Goal: Task Accomplishment & Management: Manage account settings

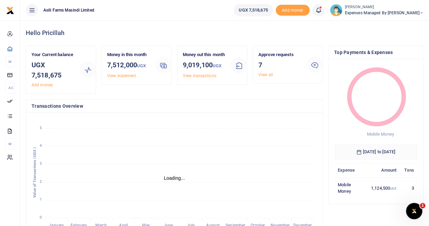
scroll to position [5, 5]
click at [180, 102] on h4 "Transactions Overview" at bounding box center [175, 105] width 286 height 7
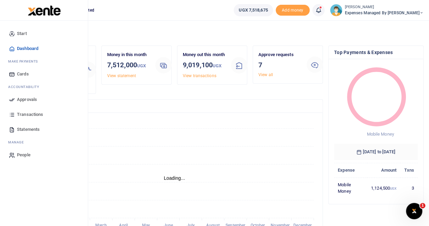
click at [24, 97] on span "Approvals" at bounding box center [27, 99] width 20 height 7
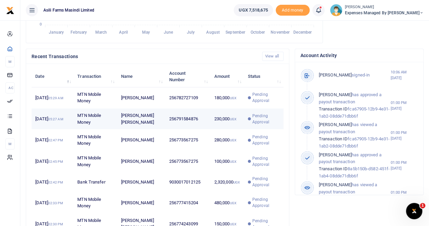
scroll to position [204, 0]
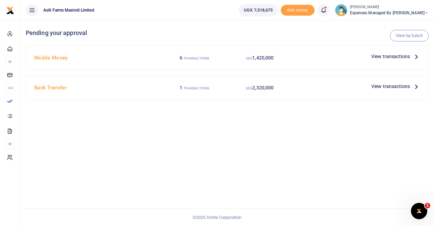
click at [397, 56] on span "View transactions" at bounding box center [390, 56] width 39 height 7
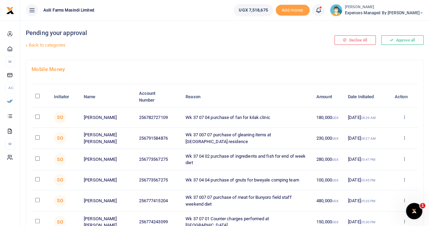
click at [404, 115] on icon at bounding box center [404, 116] width 4 height 5
click at [368, 157] on link "Details" at bounding box center [379, 158] width 54 height 9
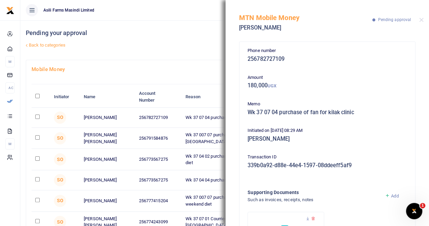
scroll to position [61, 0]
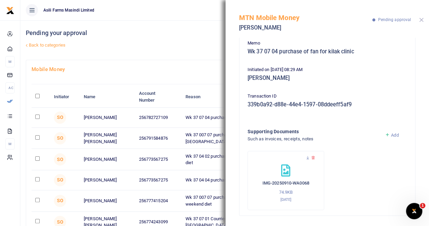
drag, startPoint x: 423, startPoint y: 20, endPoint x: 421, endPoint y: 37, distance: 17.0
click at [423, 20] on button "Close" at bounding box center [421, 20] width 4 height 4
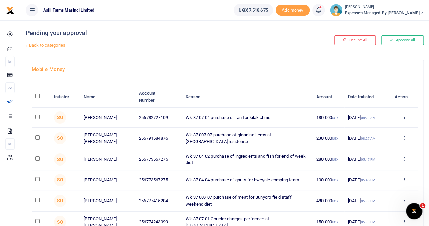
click at [407, 137] on div "Approve Decline Details" at bounding box center [405, 138] width 20 height 7
click at [404, 137] on icon at bounding box center [404, 137] width 4 height 5
click at [371, 177] on link "Details" at bounding box center [379, 179] width 54 height 9
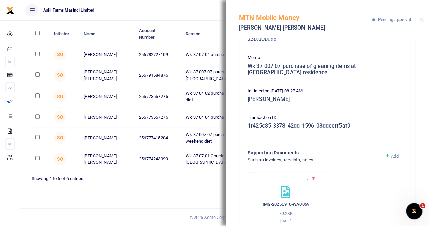
scroll to position [67, 0]
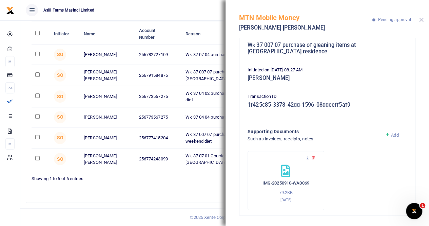
drag, startPoint x: 423, startPoint y: 19, endPoint x: 416, endPoint y: 54, distance: 35.9
click at [423, 19] on button "Close" at bounding box center [421, 20] width 4 height 4
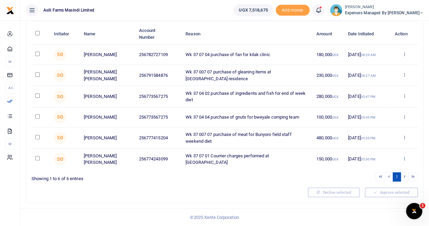
click at [404, 158] on icon at bounding box center [404, 158] width 4 height 5
click at [370, 200] on link "Details" at bounding box center [379, 200] width 54 height 9
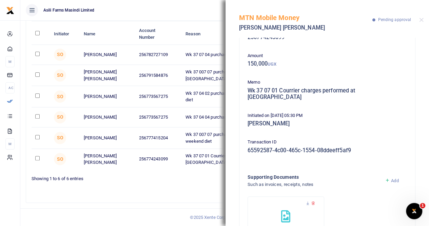
scroll to position [0, 0]
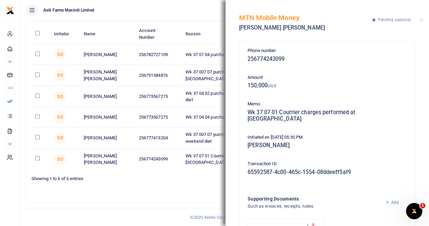
click at [424, 19] on div "MTN Mobile Money Jackson Buni Ondoga Pending approval" at bounding box center [328, 19] width 204 height 38
drag, startPoint x: 422, startPoint y: 20, endPoint x: 408, endPoint y: 57, distance: 39.5
click at [422, 20] on button "Close" at bounding box center [421, 20] width 4 height 4
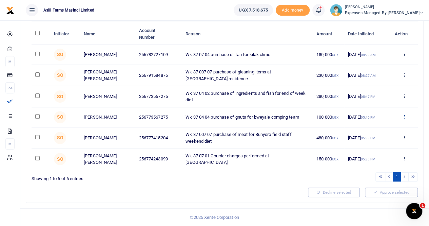
click at [404, 115] on icon at bounding box center [404, 116] width 4 height 5
click at [368, 158] on link "Details" at bounding box center [379, 158] width 54 height 9
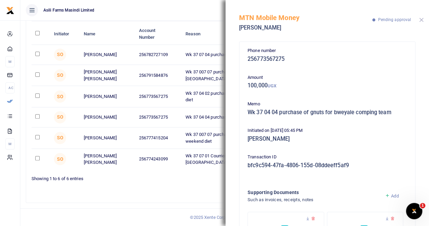
click at [419, 21] on button "Close" at bounding box center [421, 20] width 4 height 4
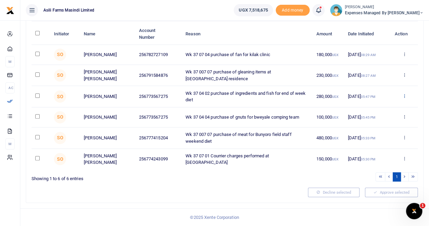
click at [404, 95] on icon at bounding box center [404, 95] width 4 height 5
click at [370, 138] on link "Details" at bounding box center [379, 137] width 54 height 9
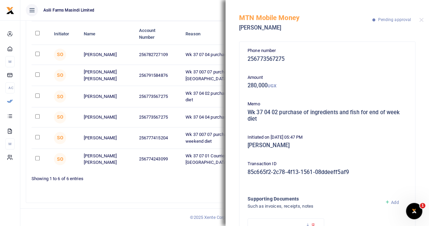
click at [421, 17] on div "MTN Mobile Money Godfrey Mundwa Pending approval" at bounding box center [328, 19] width 204 height 38
click at [422, 18] on button "Close" at bounding box center [421, 20] width 4 height 4
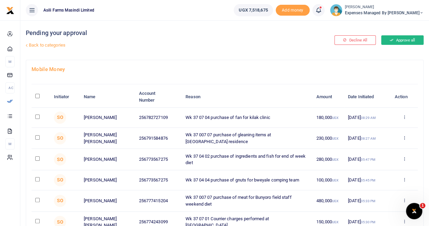
click at [404, 40] on button "Approve all" at bounding box center [402, 39] width 42 height 9
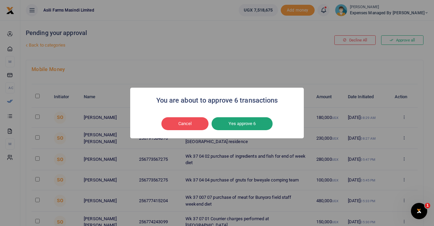
click at [243, 126] on button "Yes approve 6" at bounding box center [242, 123] width 61 height 13
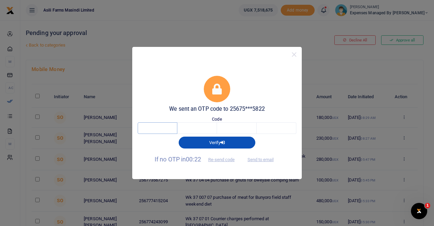
drag, startPoint x: 164, startPoint y: 130, endPoint x: 165, endPoint y: 122, distance: 7.5
click at [164, 129] on input "text" at bounding box center [158, 128] width 40 height 12
type input "6"
type input "4"
type input "5"
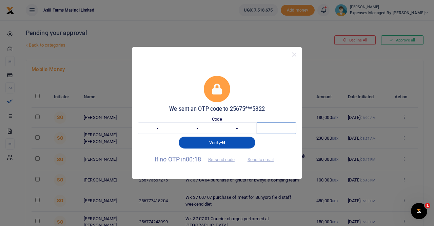
type input "6"
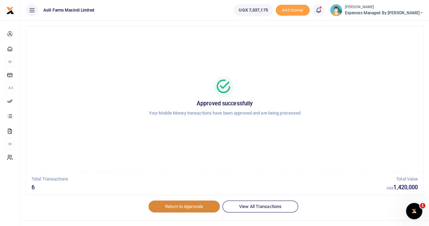
scroll to position [24, 0]
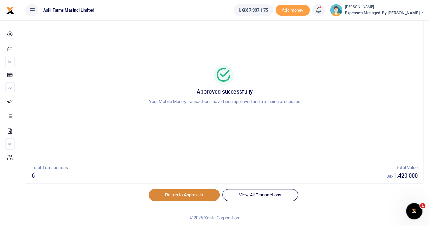
click at [172, 192] on link "Return to Approvals" at bounding box center [184, 195] width 71 height 12
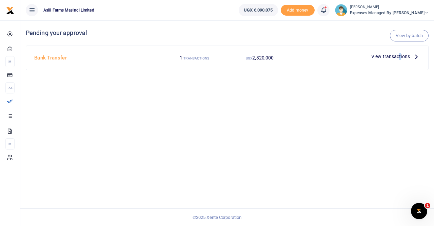
click at [400, 55] on span "View transactions" at bounding box center [390, 56] width 39 height 7
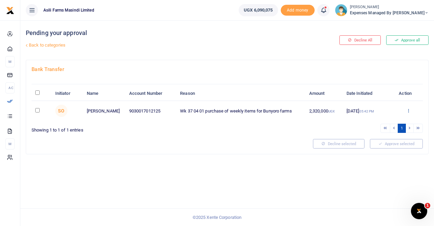
click at [407, 108] on icon at bounding box center [408, 110] width 4 height 5
click at [375, 150] on link "Details" at bounding box center [384, 151] width 54 height 9
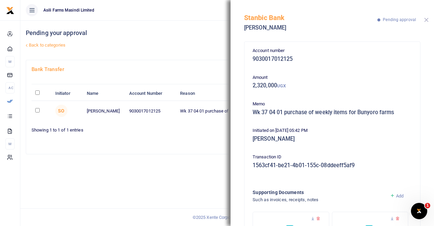
click at [426, 19] on button "Close" at bounding box center [426, 20] width 4 height 4
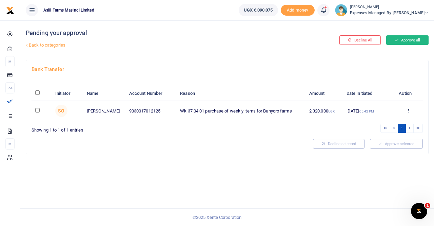
click at [402, 37] on button "Approve all" at bounding box center [407, 39] width 42 height 9
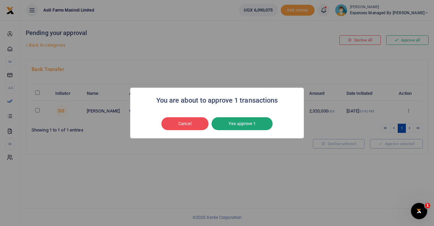
click at [241, 119] on button "Yes approve 1" at bounding box center [242, 123] width 61 height 13
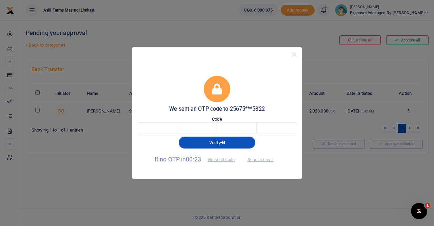
click at [159, 137] on div "Verify" at bounding box center [217, 141] width 164 height 14
click at [165, 130] on input "text" at bounding box center [158, 128] width 40 height 12
type input "3"
type input "7"
type input "0"
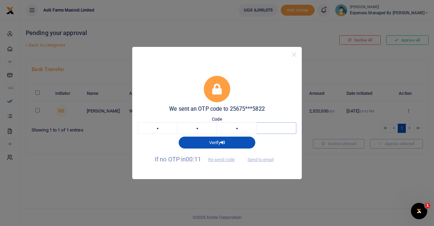
type input "5"
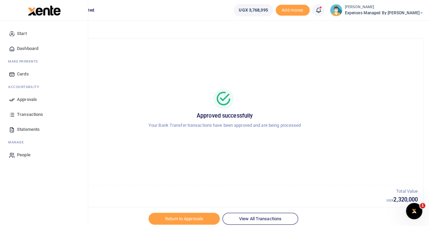
click at [26, 100] on span "Approvals" at bounding box center [27, 99] width 20 height 7
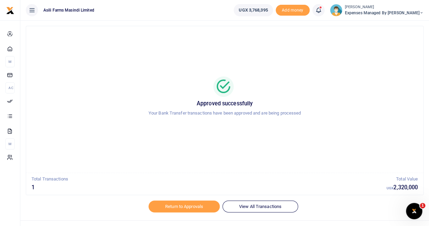
scroll to position [24, 0]
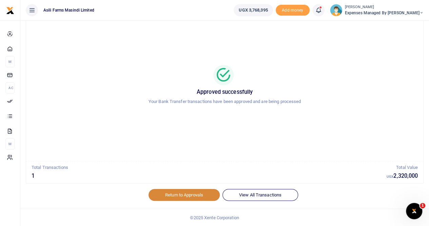
click at [192, 193] on link "Return to Approvals" at bounding box center [184, 195] width 71 height 12
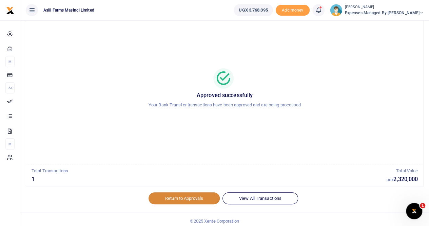
scroll to position [0, 0]
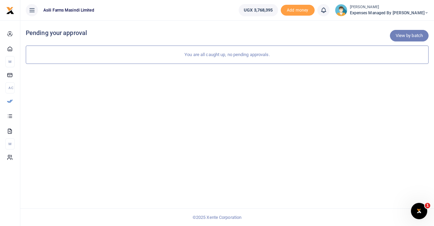
click at [407, 36] on link "View by batch" at bounding box center [409, 36] width 39 height 12
